Goal: Information Seeking & Learning: Learn about a topic

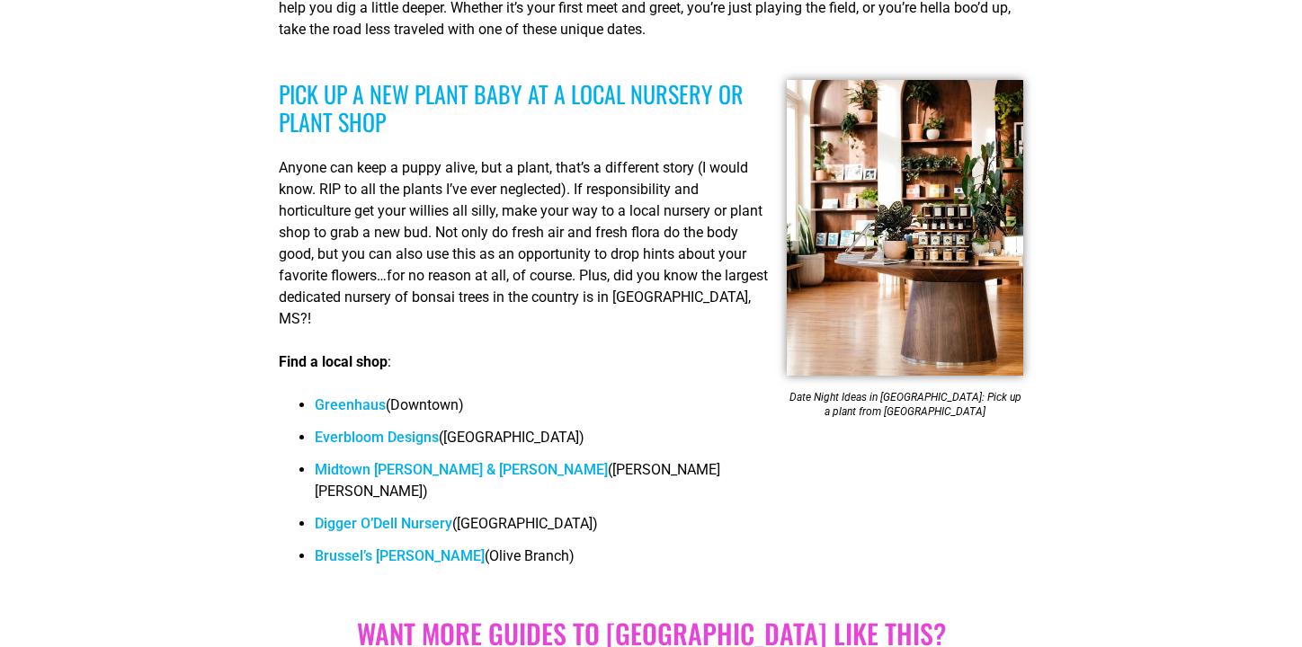
scroll to position [871, 0]
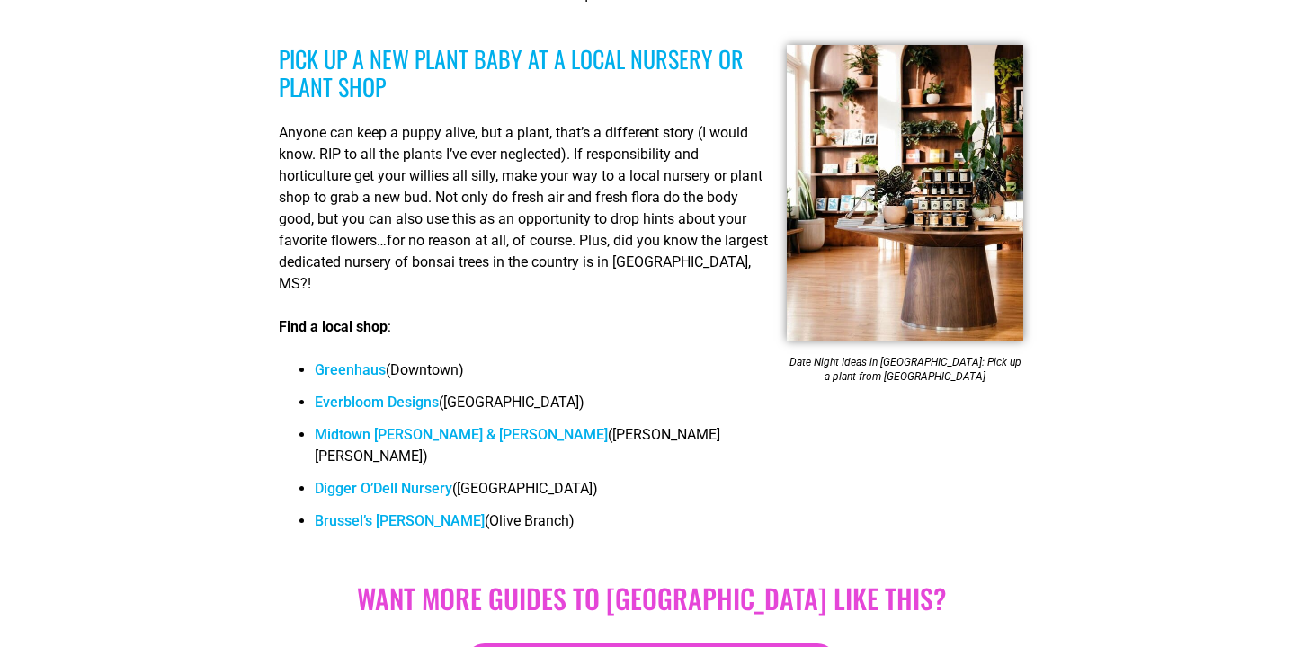
click at [424, 407] on link "Everbloom Designs" at bounding box center [377, 402] width 124 height 17
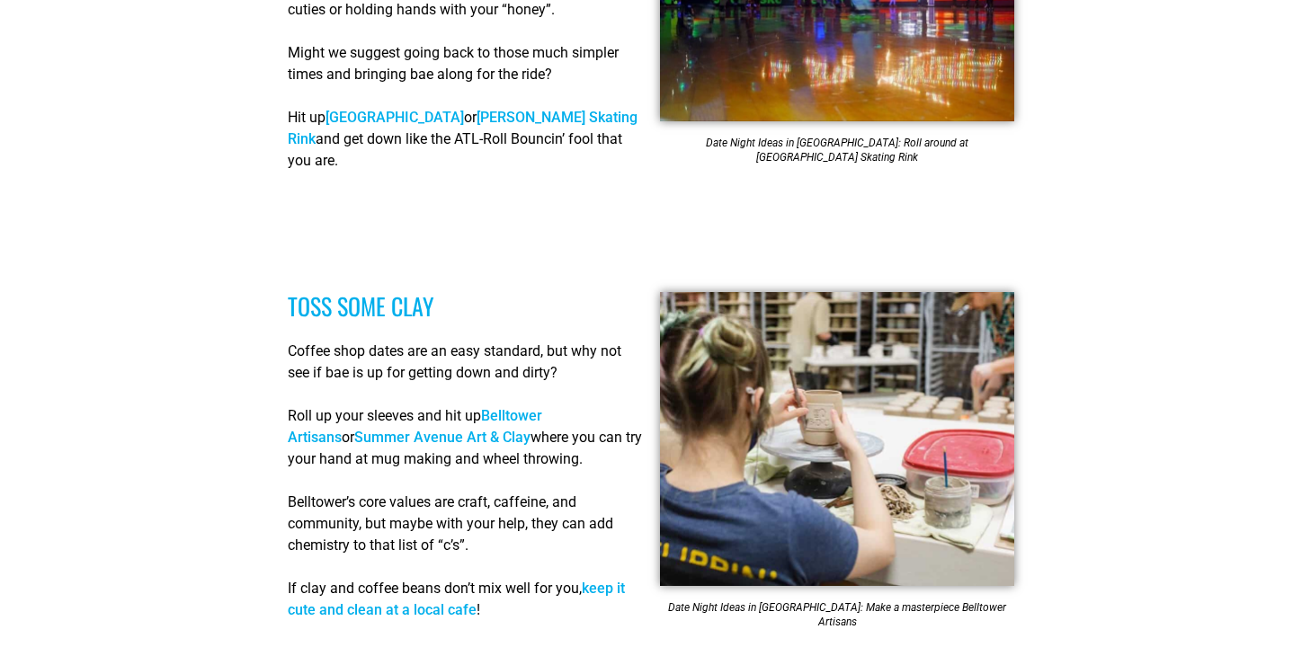
scroll to position [3222, 0]
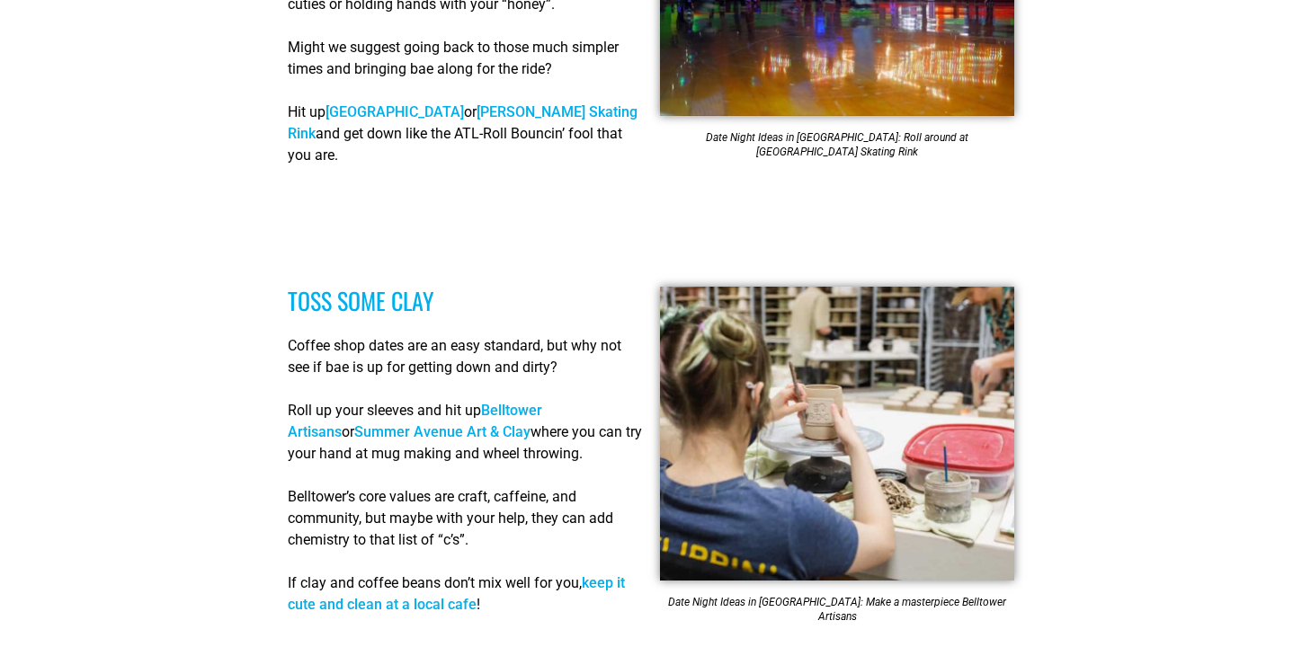
click at [354, 423] on link "Summer Avenue Art & Clay" at bounding box center [442, 431] width 176 height 17
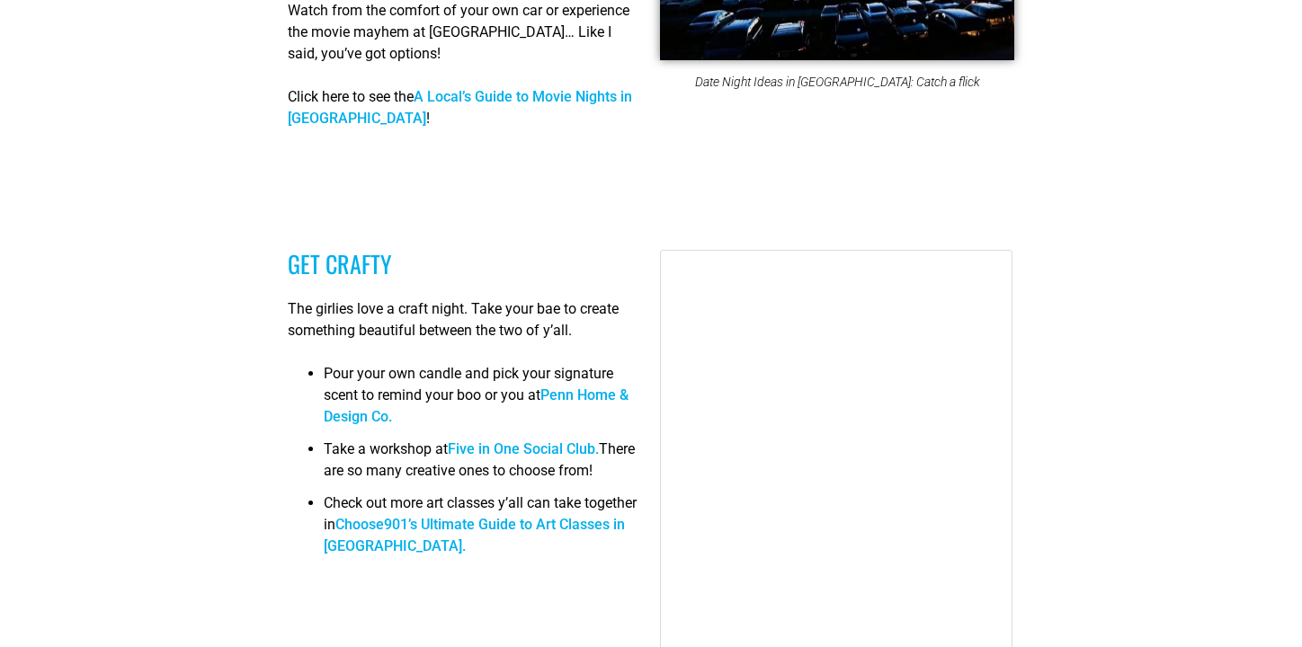
scroll to position [5651, 0]
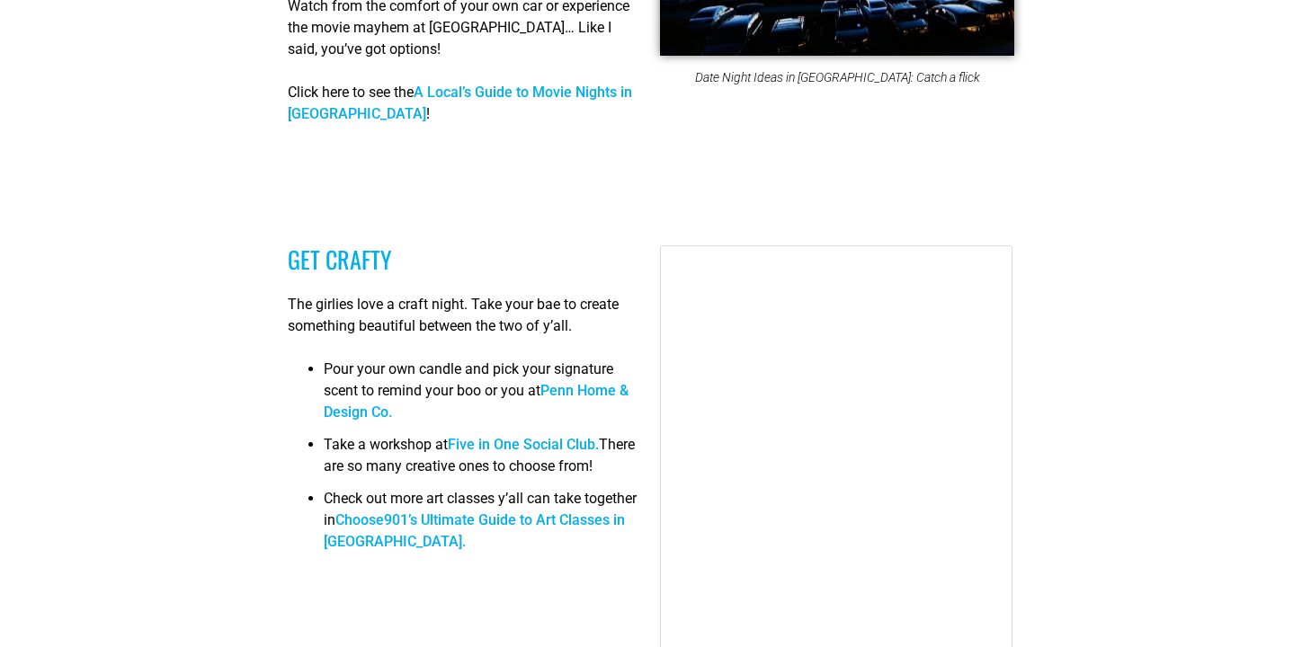
click at [559, 382] on link "Penn Home & Design Co." at bounding box center [476, 401] width 305 height 39
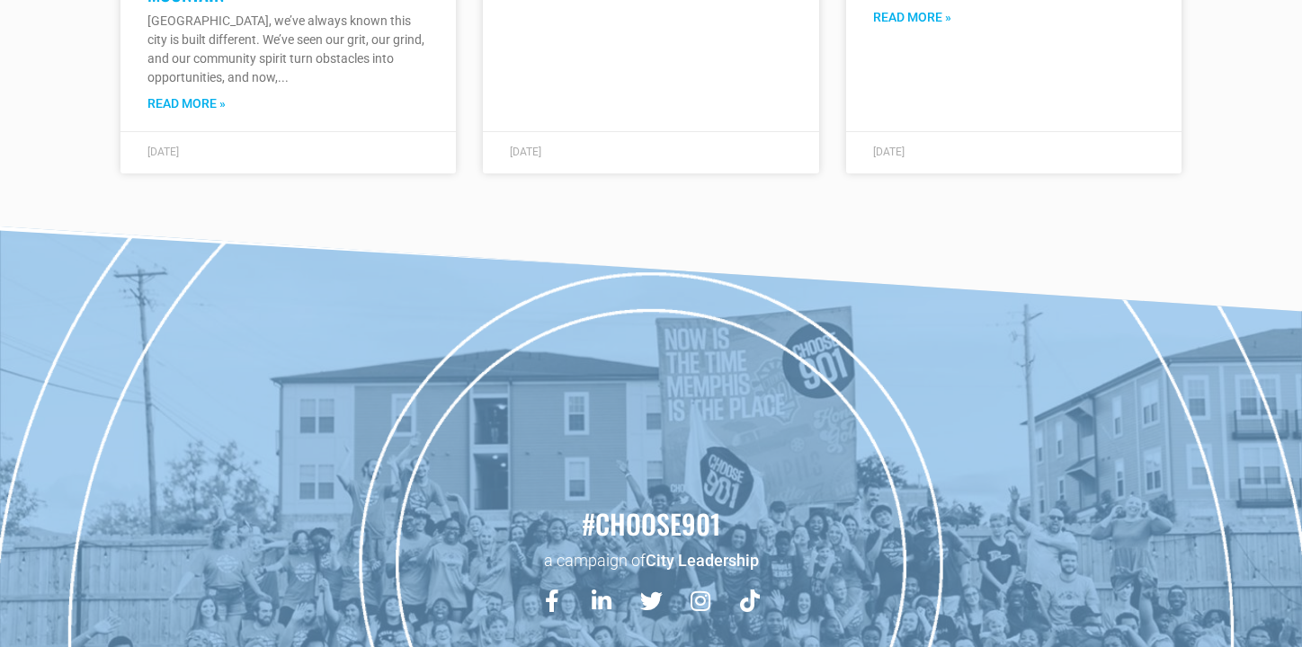
scroll to position [11056, 0]
